Goal: Task Accomplishment & Management: Manage account settings

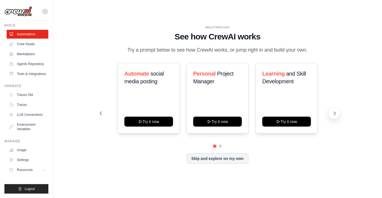
click at [334, 115] on icon at bounding box center [335, 113] width 2 height 3
click at [48, 9] on icon at bounding box center [45, 11] width 7 height 7
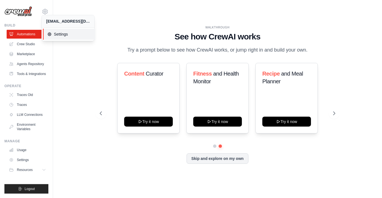
click at [53, 34] on span "Settings" at bounding box center [69, 35] width 44 height 6
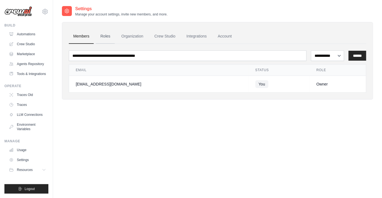
click at [105, 37] on link "Roles" at bounding box center [105, 36] width 19 height 15
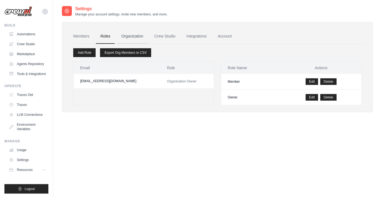
click at [128, 36] on link "Organization" at bounding box center [132, 36] width 31 height 15
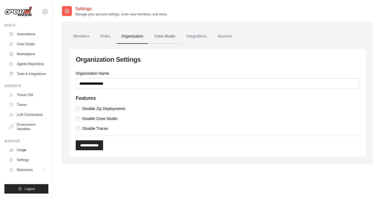
click at [169, 33] on link "Crew Studio" at bounding box center [165, 36] width 30 height 15
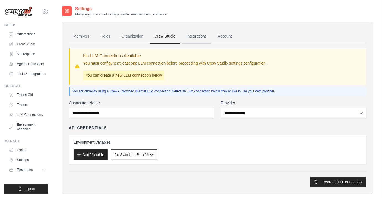
click at [196, 36] on link "Integrations" at bounding box center [196, 36] width 29 height 15
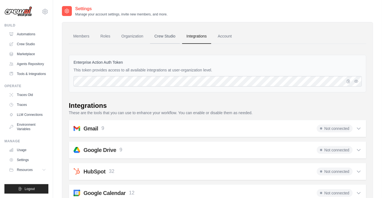
click at [162, 38] on link "Crew Studio" at bounding box center [165, 36] width 30 height 15
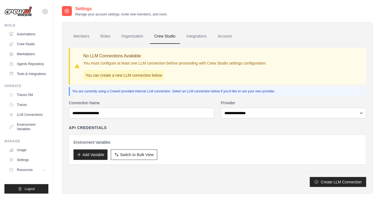
scroll to position [11, 0]
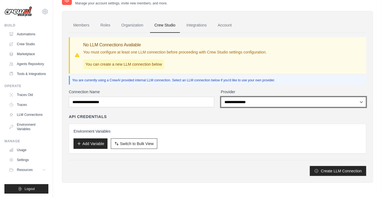
click at [237, 102] on select "**********" at bounding box center [293, 102] width 145 height 11
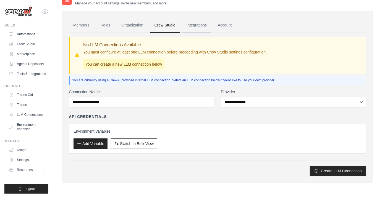
click at [197, 20] on link "Integrations" at bounding box center [196, 25] width 29 height 15
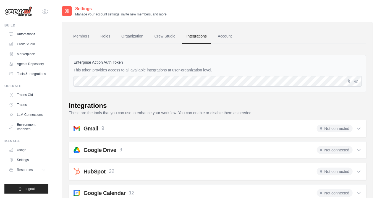
click at [359, 128] on icon at bounding box center [359, 129] width 6 height 6
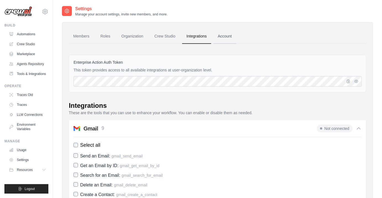
click at [221, 34] on link "Account" at bounding box center [224, 36] width 23 height 15
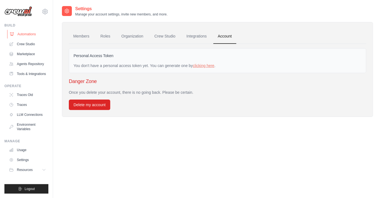
click at [22, 30] on link "Automations" at bounding box center [28, 34] width 42 height 9
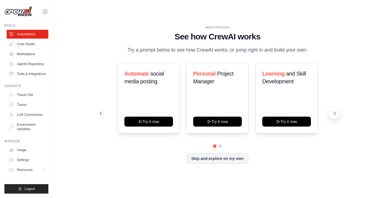
click at [334, 116] on button at bounding box center [334, 113] width 11 height 11
